Goal: Task Accomplishment & Management: Use online tool/utility

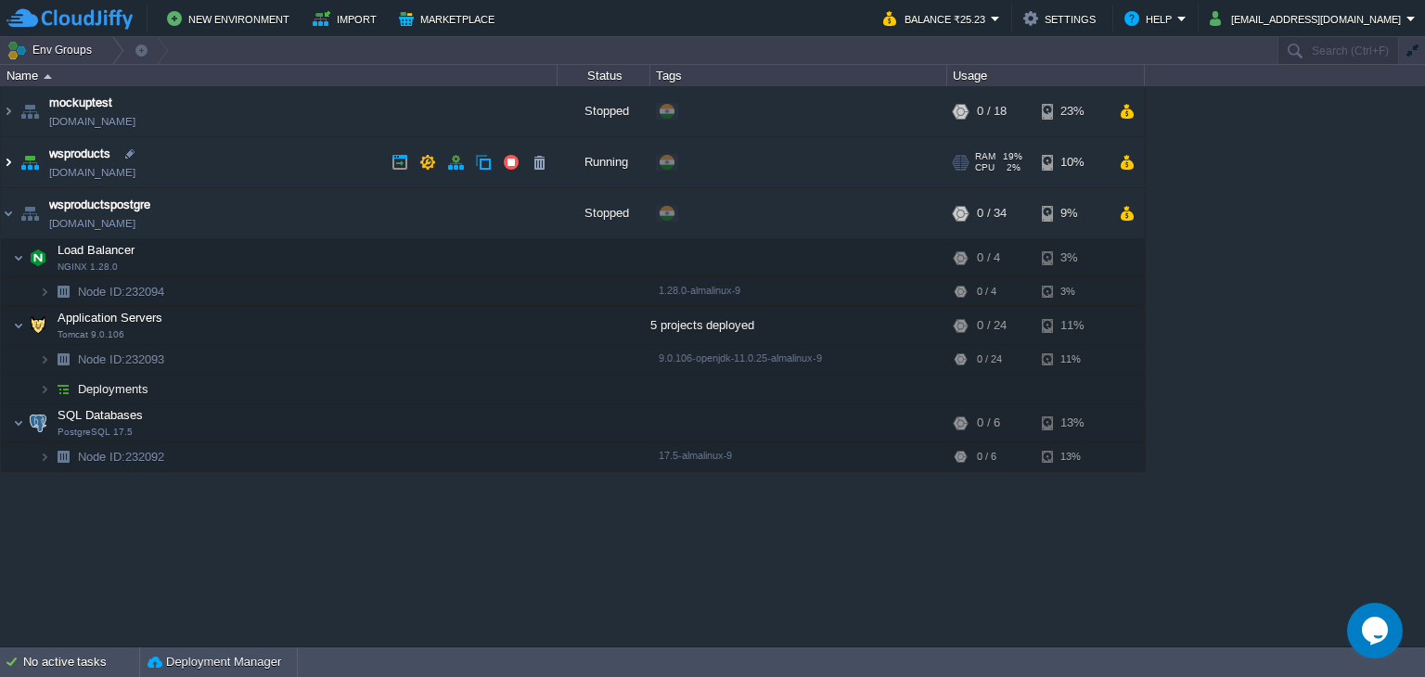
click at [13, 169] on img at bounding box center [8, 162] width 15 height 50
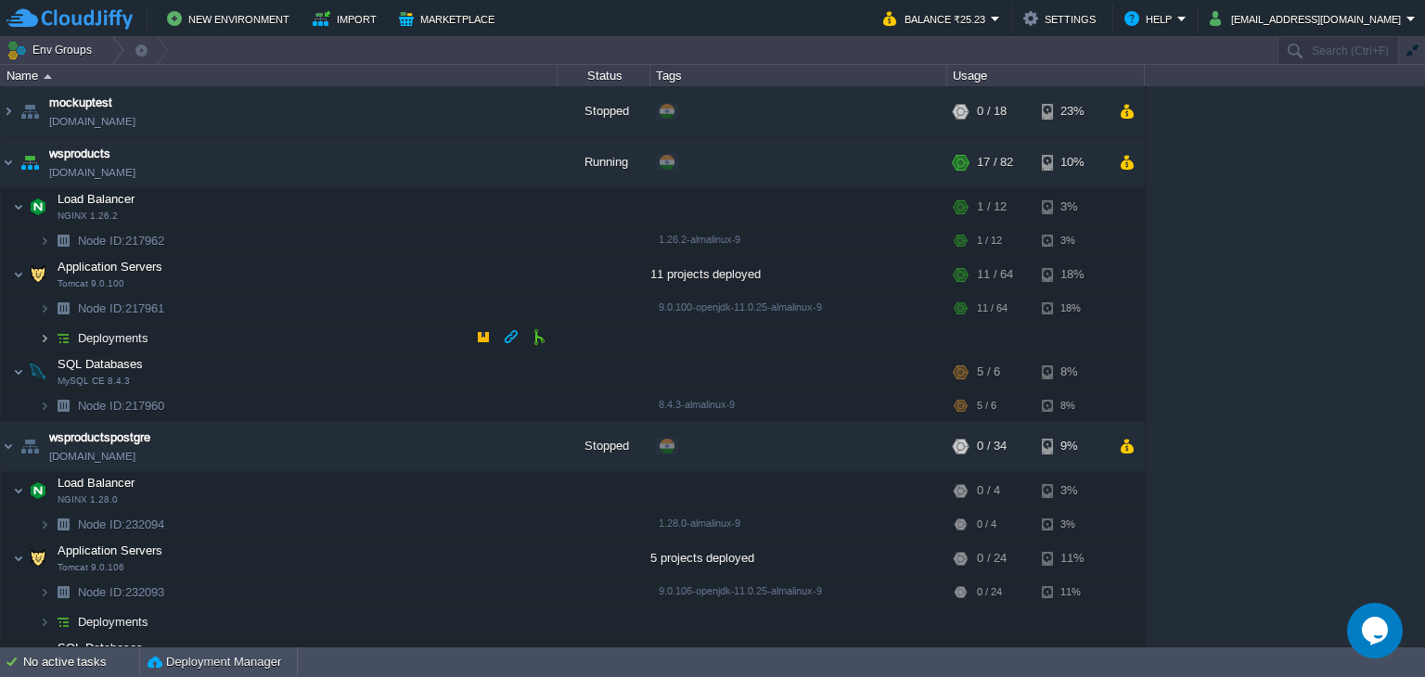
click at [45, 328] on img at bounding box center [44, 338] width 11 height 29
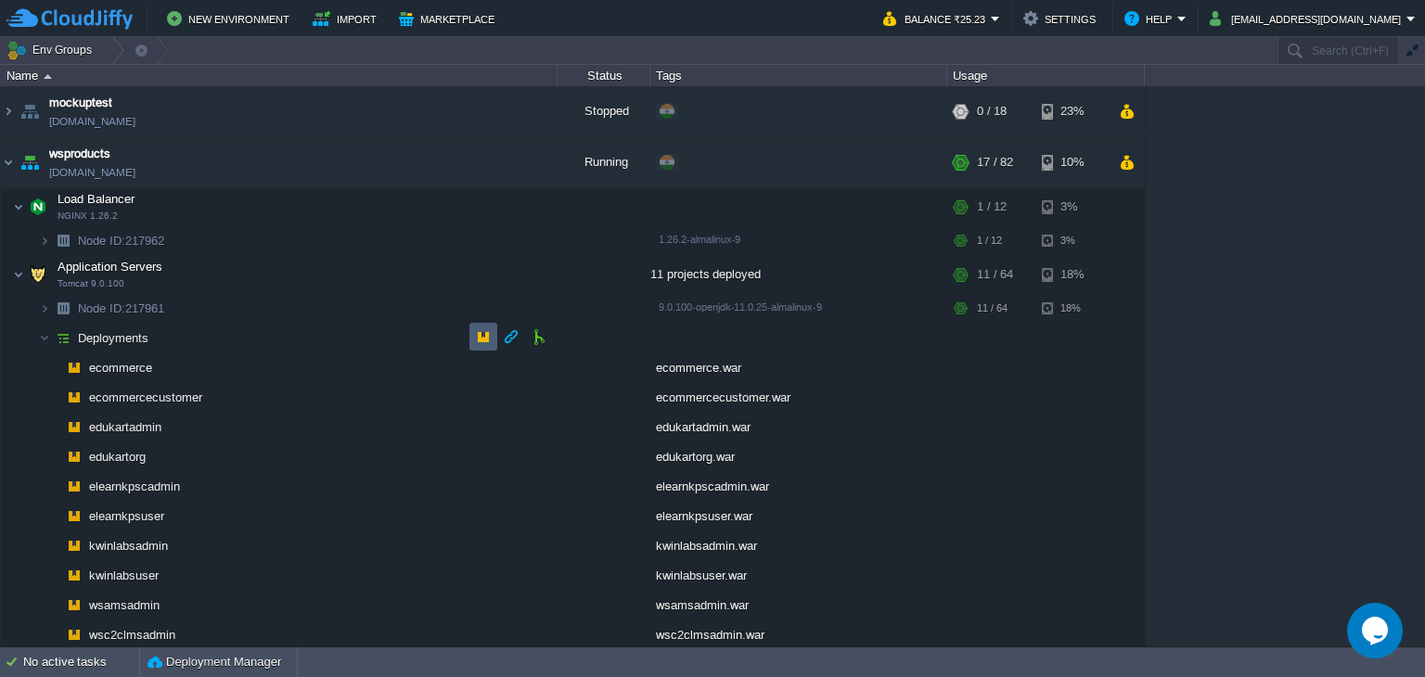
click at [486, 339] on button "button" at bounding box center [483, 336] width 17 height 17
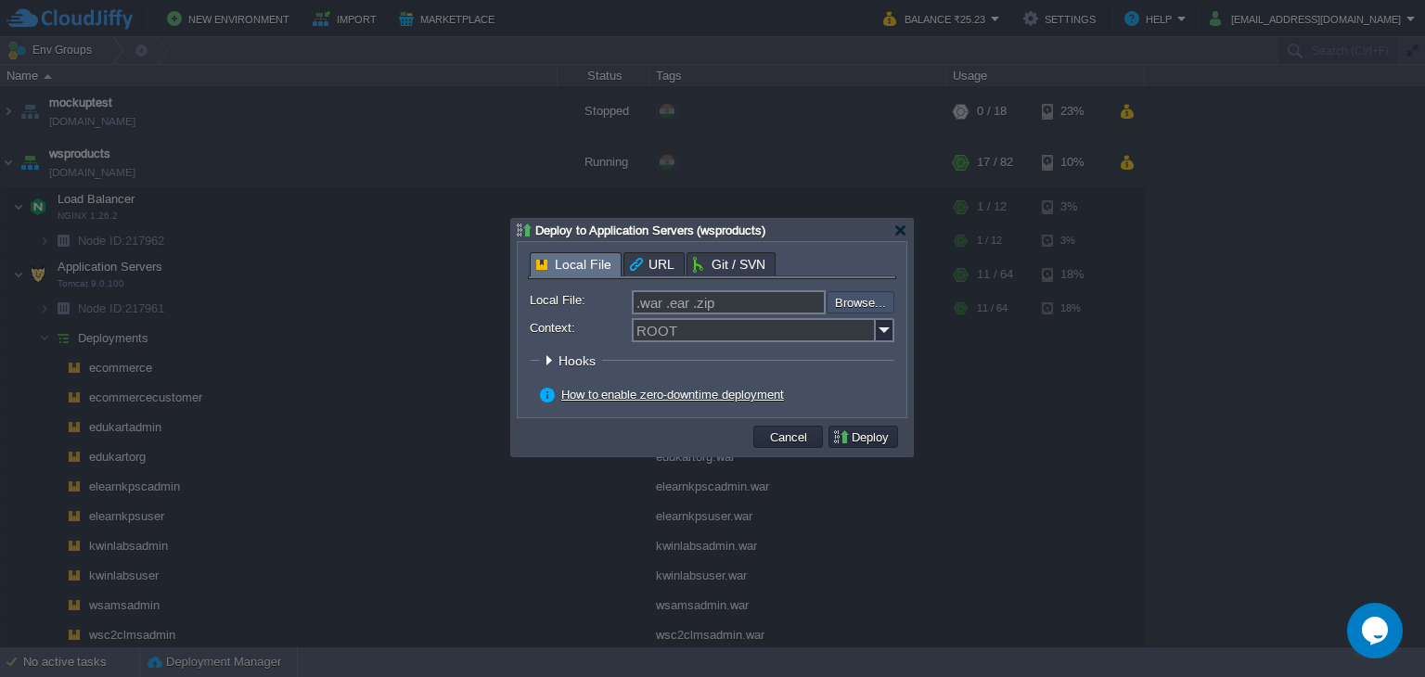
click at [857, 303] on input "file" at bounding box center [777, 302] width 235 height 22
type input "C:\fakepath\wsc2clmsadmin.war"
type input "wsc2clmsadmin.war"
click at [891, 334] on img at bounding box center [885, 330] width 19 height 24
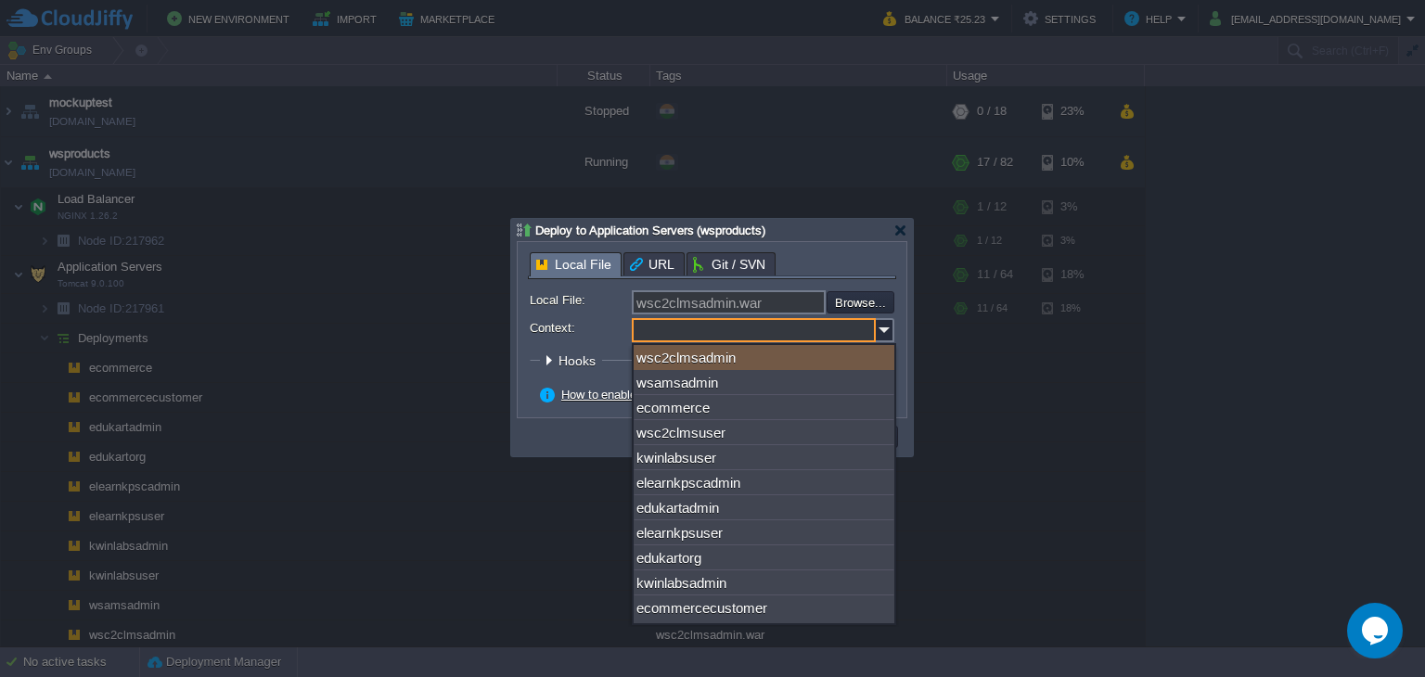
click at [798, 353] on div "wsc2clmsadmin" at bounding box center [764, 357] width 261 height 25
type input "wsc2clmsadmin"
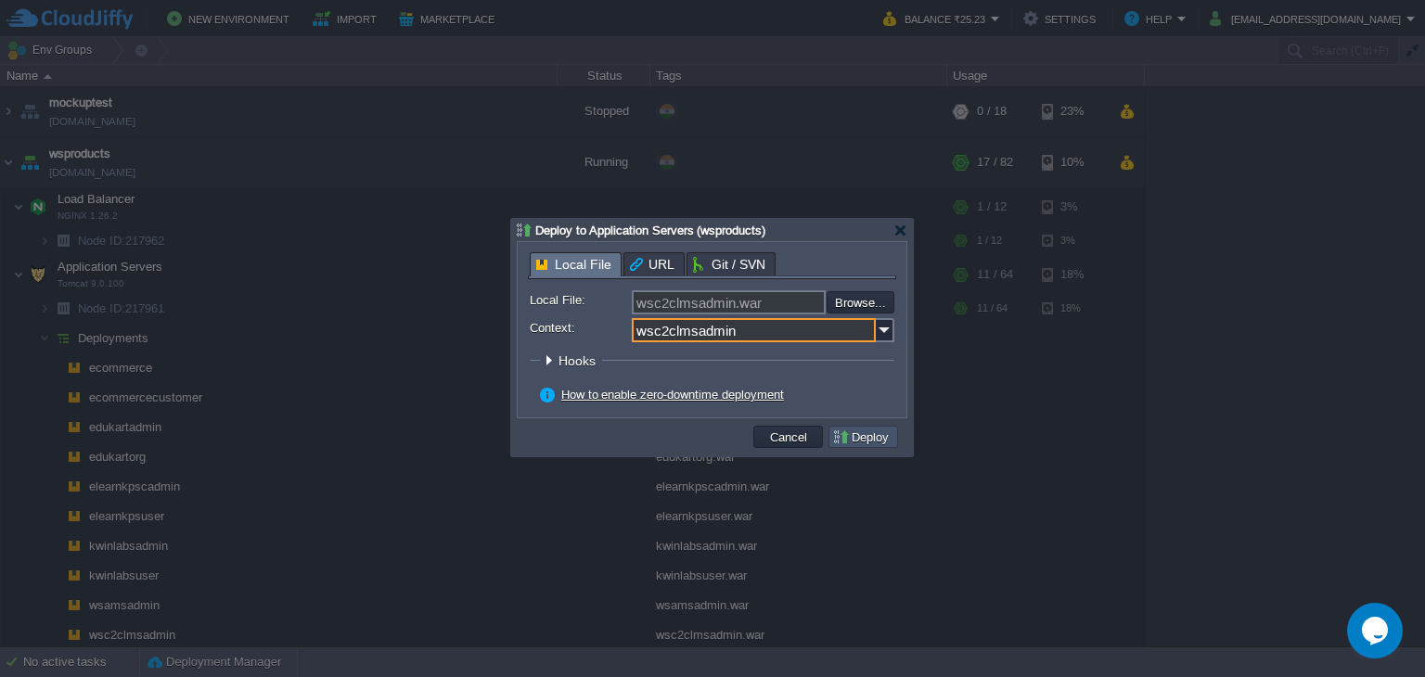
click at [875, 440] on button "Deploy" at bounding box center [863, 437] width 62 height 17
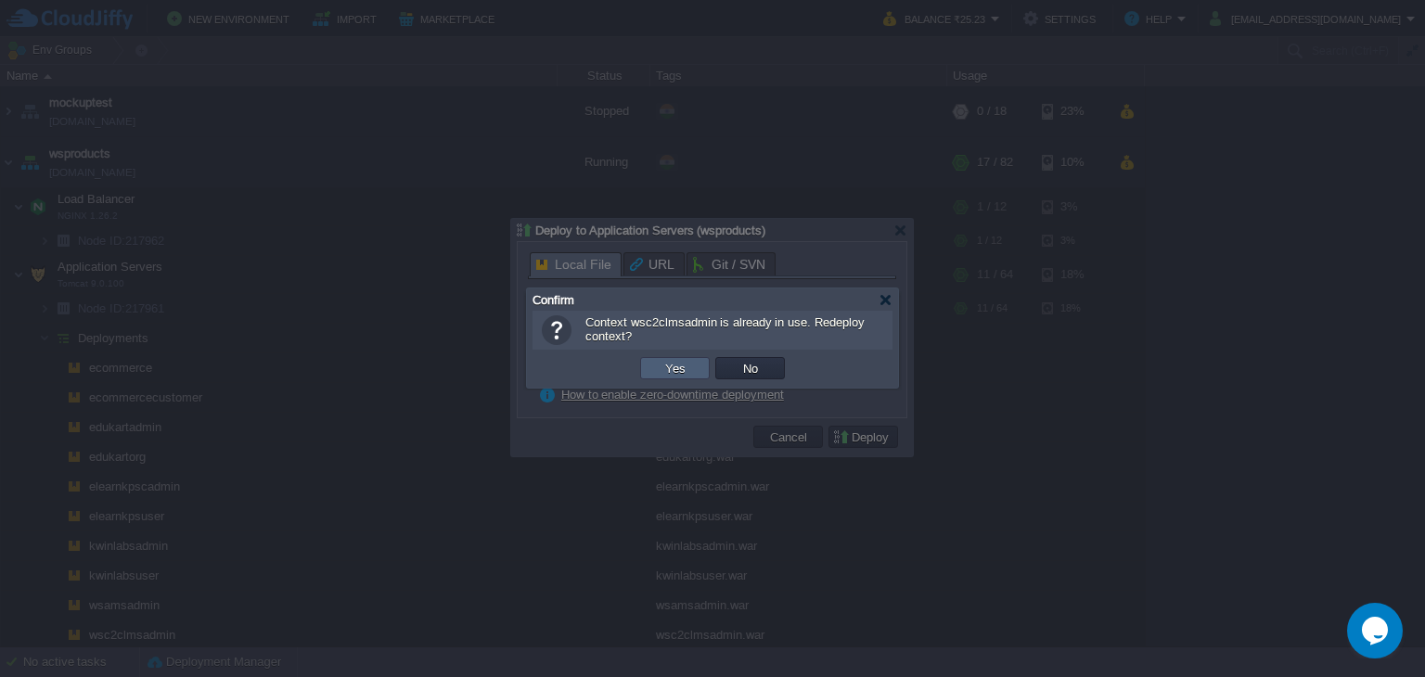
click at [691, 365] on td "Yes" at bounding box center [675, 368] width 70 height 22
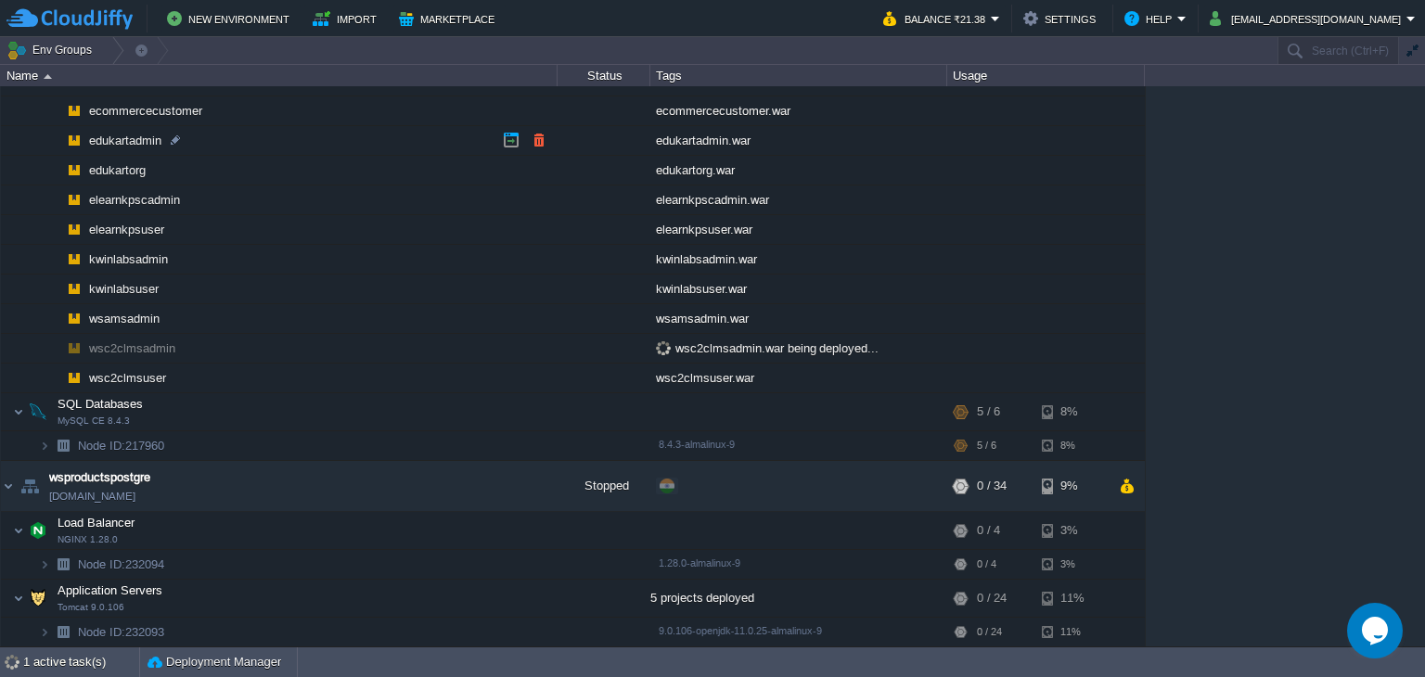
scroll to position [93, 0]
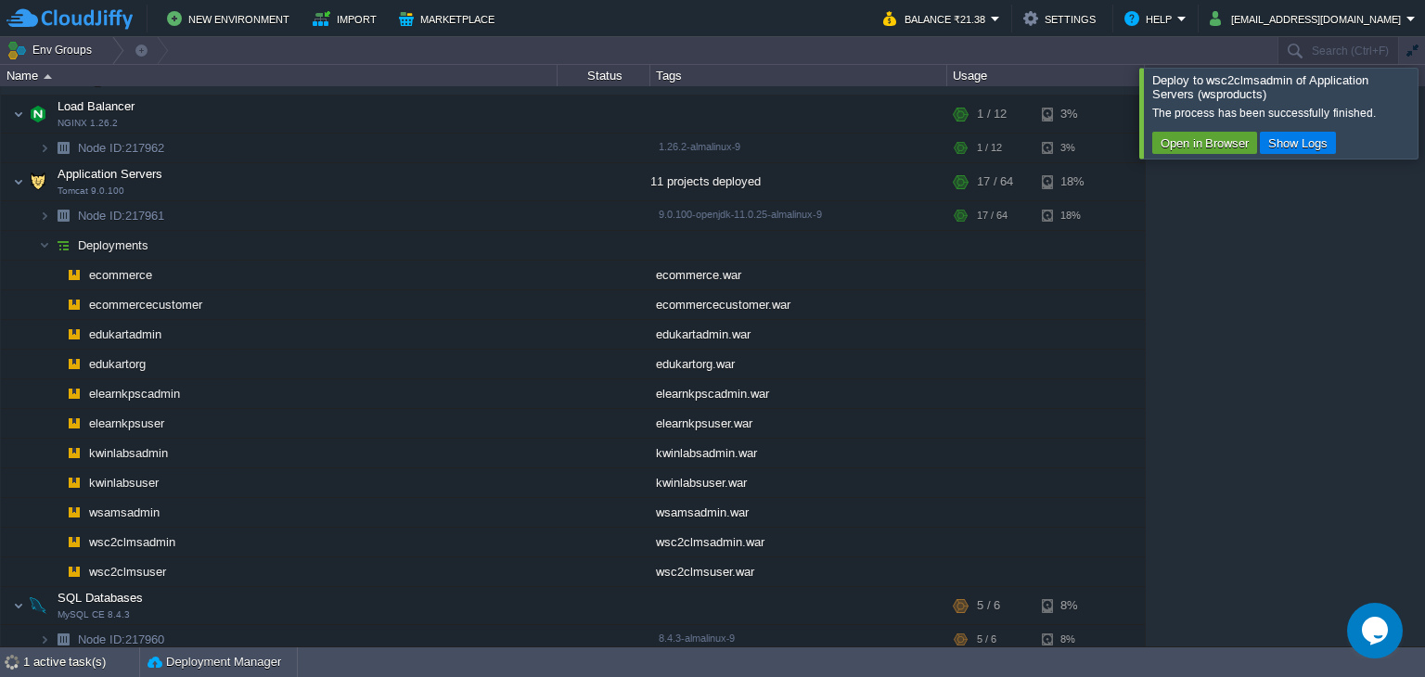
click at [1424, 115] on div at bounding box center [1447, 113] width 0 height 90
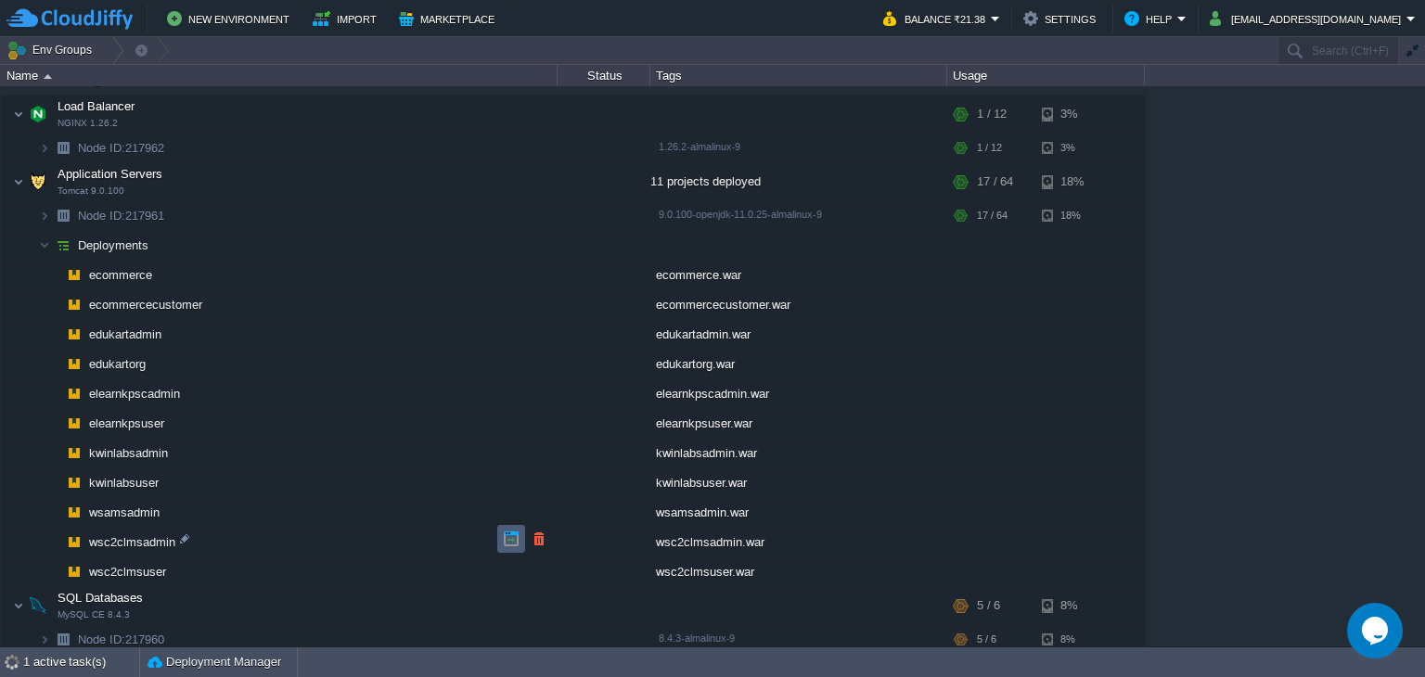
click at [507, 539] on button "button" at bounding box center [511, 539] width 17 height 17
